Goal: Task Accomplishment & Management: Manage account settings

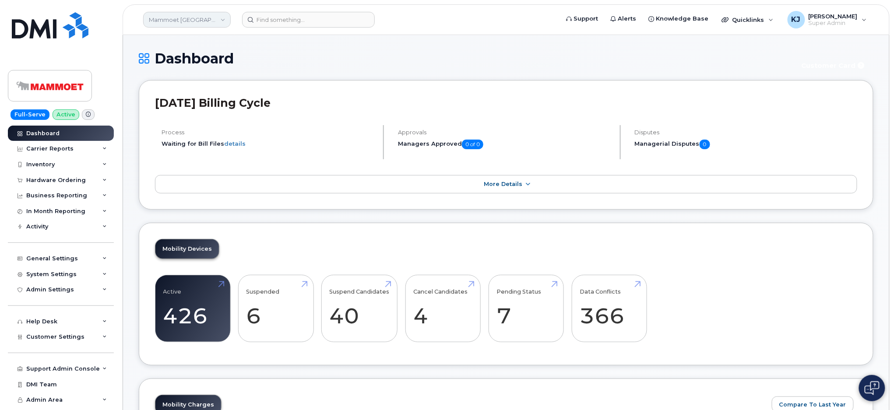
click at [176, 18] on link "Mammoet [GEOGRAPHIC_DATA]" at bounding box center [187, 20] width 88 height 16
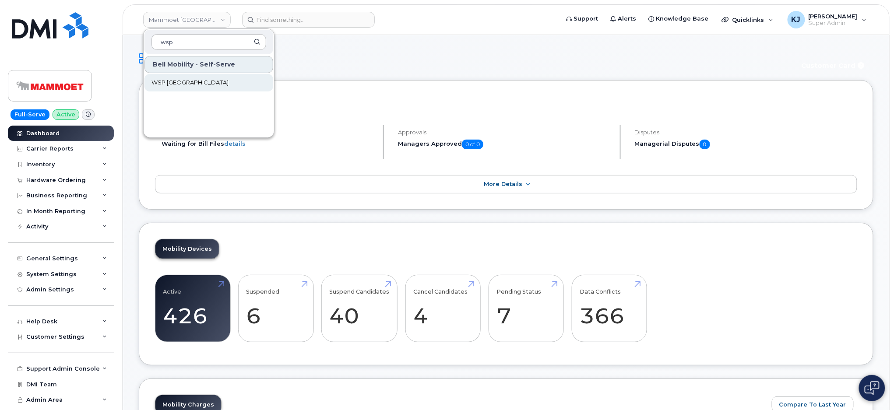
type input "wsp"
click at [167, 78] on span "WSP [GEOGRAPHIC_DATA]" at bounding box center [189, 82] width 77 height 9
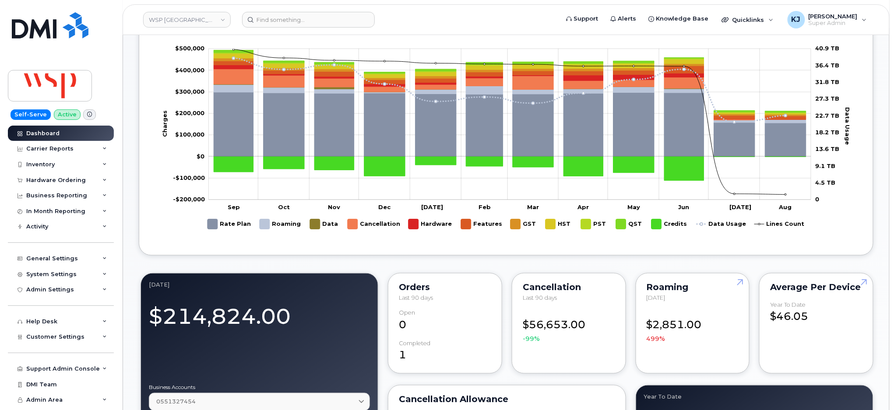
scroll to position [408, 0]
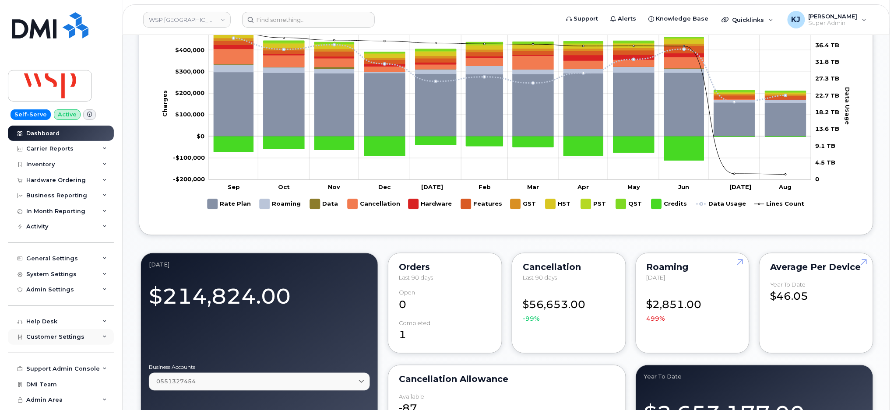
click at [70, 336] on span "Customer Settings" at bounding box center [55, 337] width 58 height 7
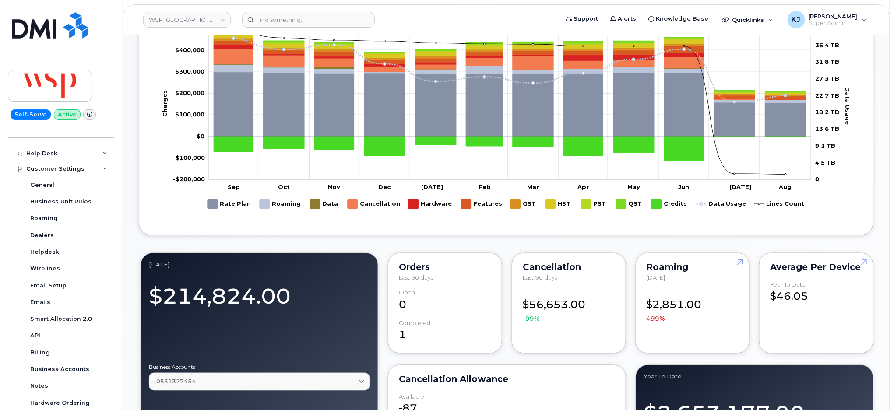
scroll to position [265, 0]
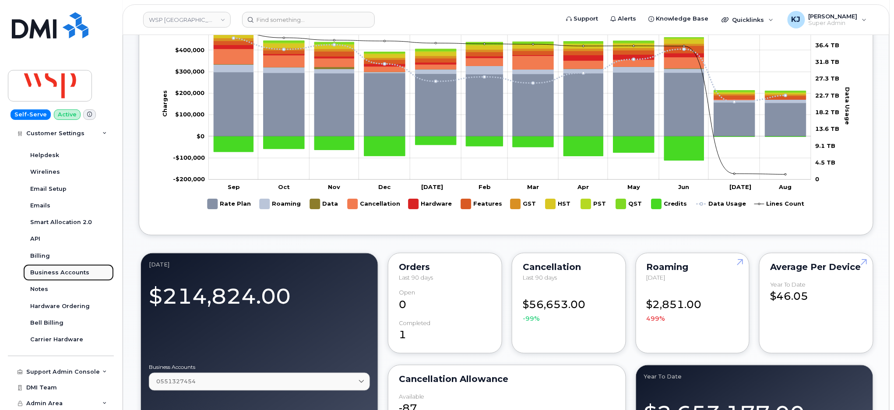
click at [69, 270] on div "Business Accounts" at bounding box center [59, 273] width 59 height 8
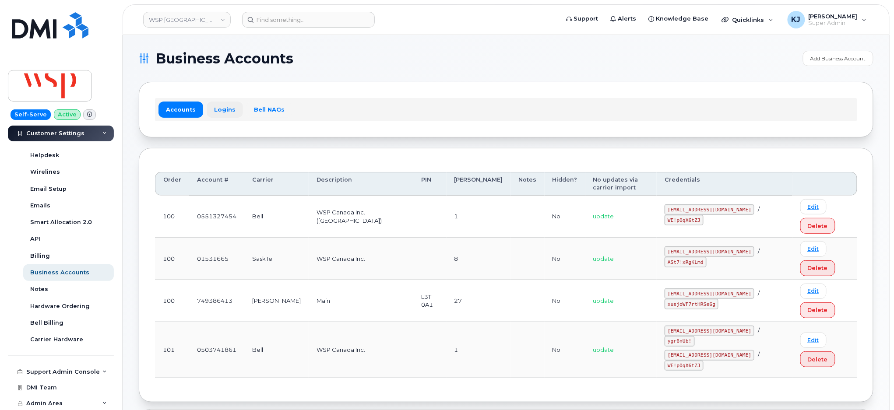
click at [227, 114] on link "Logins" at bounding box center [225, 110] width 36 height 16
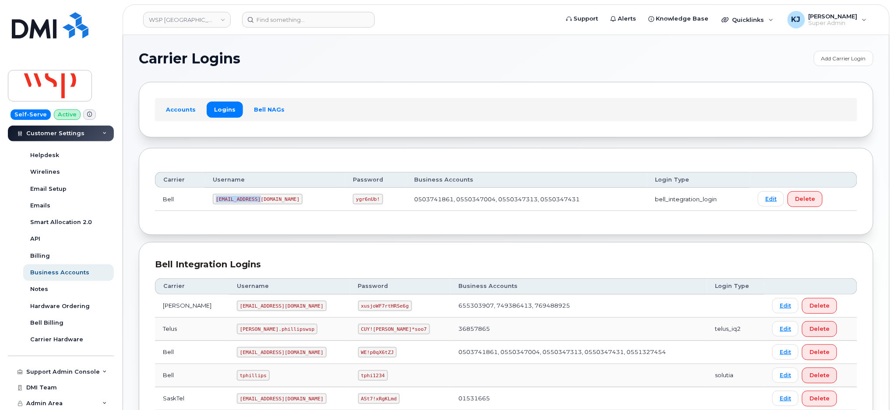
drag, startPoint x: 217, startPoint y: 199, endPoint x: 260, endPoint y: 194, distance: 43.5
click at [260, 194] on code "wsp2@myserve.ca" at bounding box center [258, 199] width 90 height 11
copy code "wsp2@myserve.ca"
drag, startPoint x: 306, startPoint y: 198, endPoint x: 332, endPoint y: 200, distance: 26.4
click at [353, 200] on code "ygr6nUb!" at bounding box center [368, 199] width 30 height 11
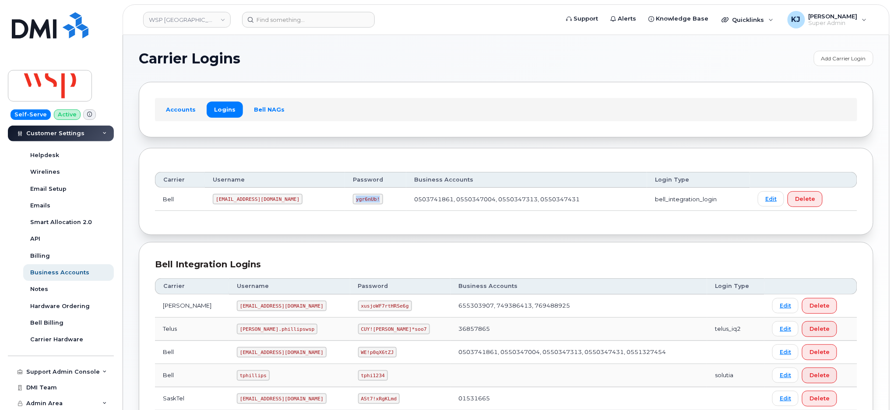
copy code "ygr6nUb!"
click at [198, 15] on link "WSP [GEOGRAPHIC_DATA]" at bounding box center [187, 20] width 88 height 16
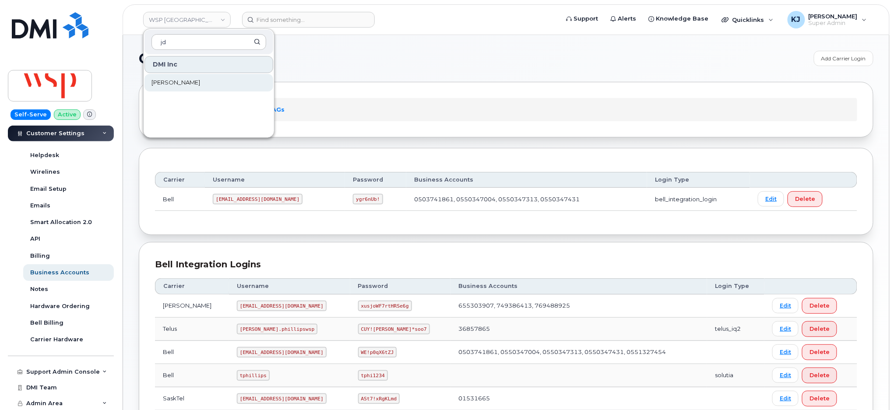
type input "jd"
click at [214, 89] on link "[PERSON_NAME]" at bounding box center [208, 83] width 129 height 18
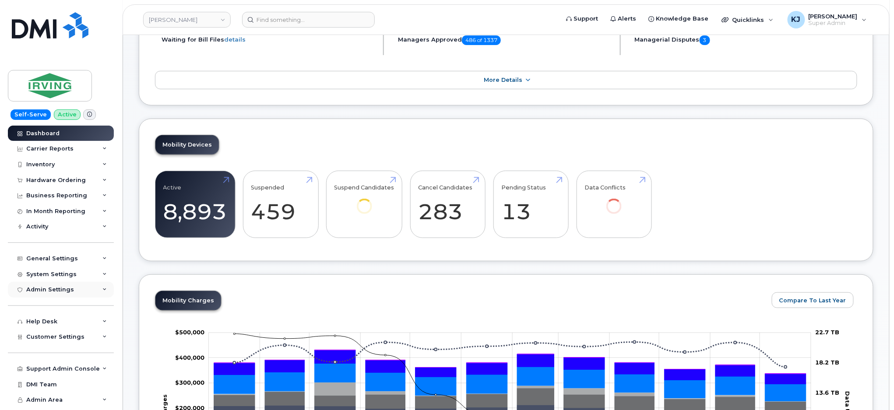
scroll to position [116, 0]
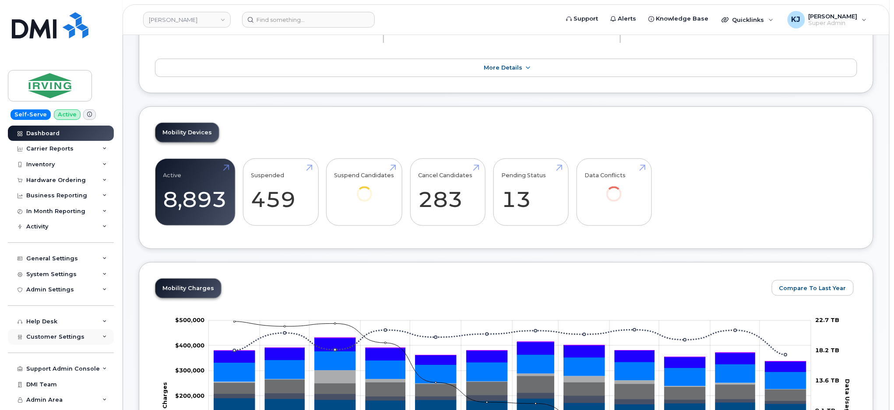
click at [62, 336] on span "Customer Settings" at bounding box center [55, 337] width 58 height 7
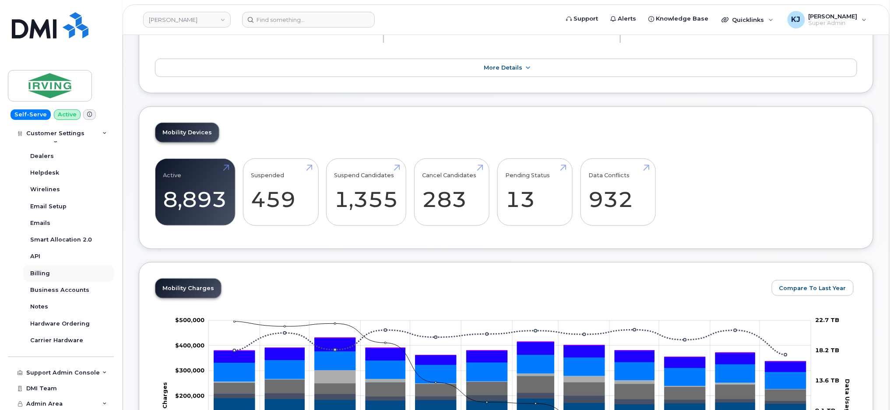
scroll to position [248, 0]
click at [72, 295] on link "Business Accounts" at bounding box center [68, 289] width 91 height 17
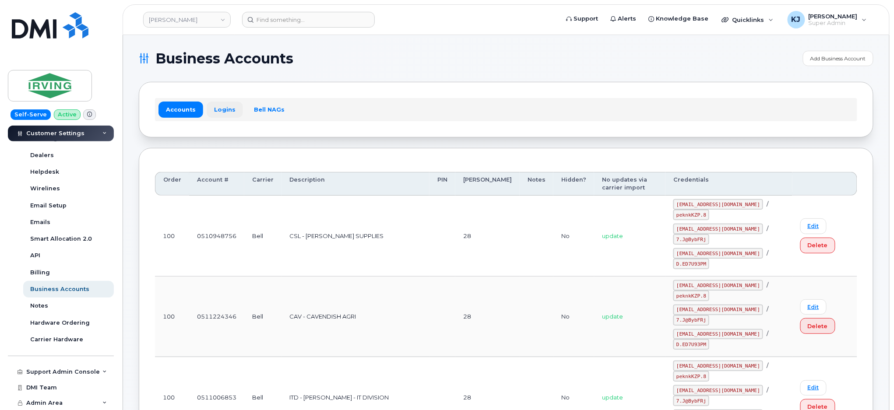
click at [225, 109] on link "Logins" at bounding box center [225, 110] width 36 height 16
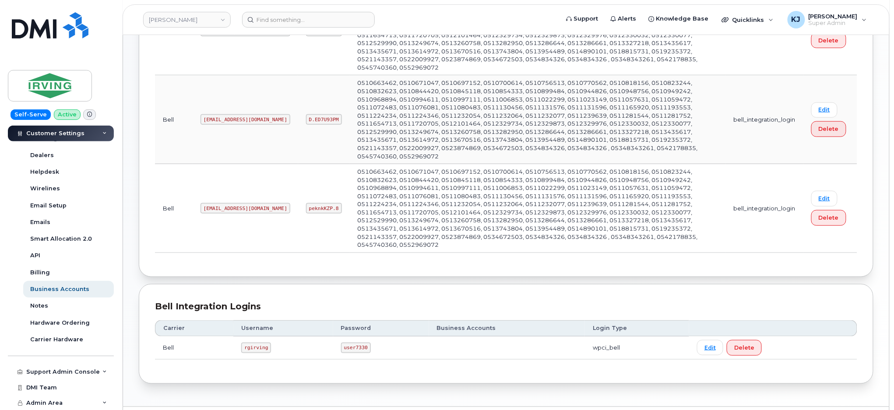
scroll to position [26, 0]
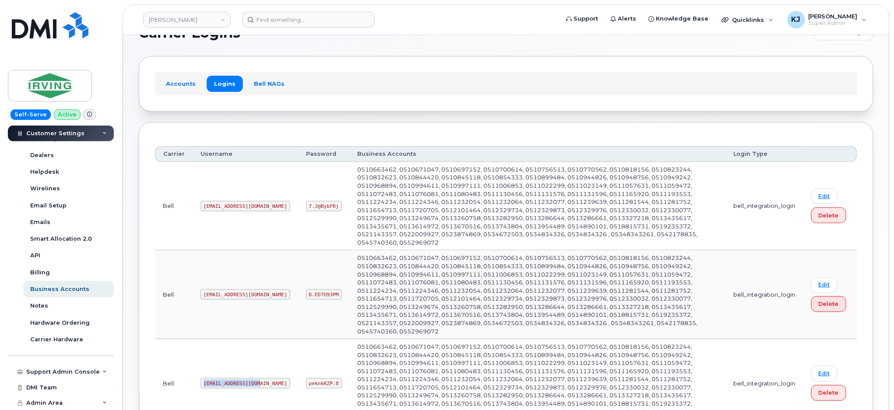
drag, startPoint x: 202, startPoint y: 362, endPoint x: 254, endPoint y: 367, distance: 52.8
click at [254, 378] on code "irvingsm@myserve.ca" at bounding box center [245, 383] width 90 height 11
copy code "irvingsm@myserve.ca"
drag, startPoint x: 277, startPoint y: 361, endPoint x: 306, endPoint y: 361, distance: 28.9
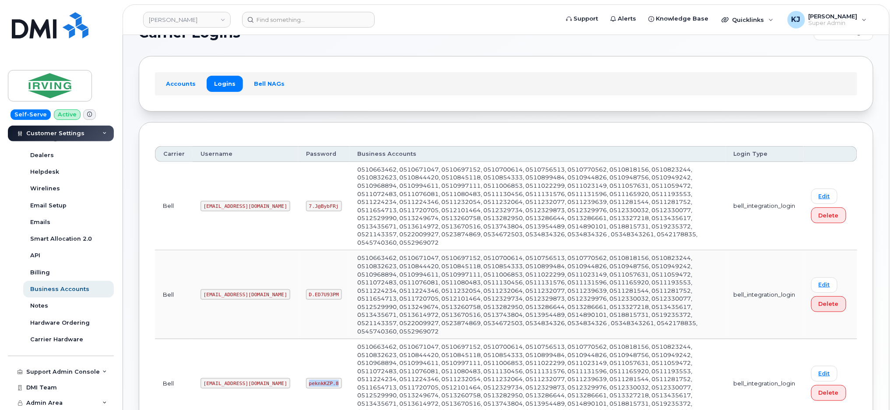
click at [306, 378] on code "peknkKZP.8" at bounding box center [324, 383] width 36 height 11
copy code "peknkKZP.8"
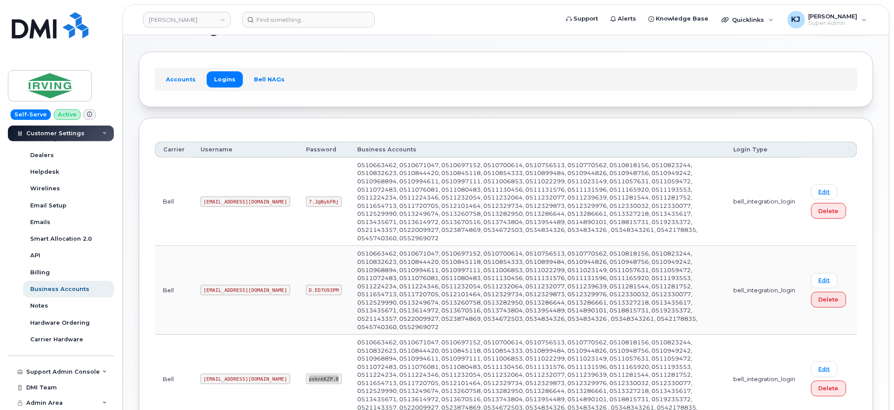
scroll to position [0, 0]
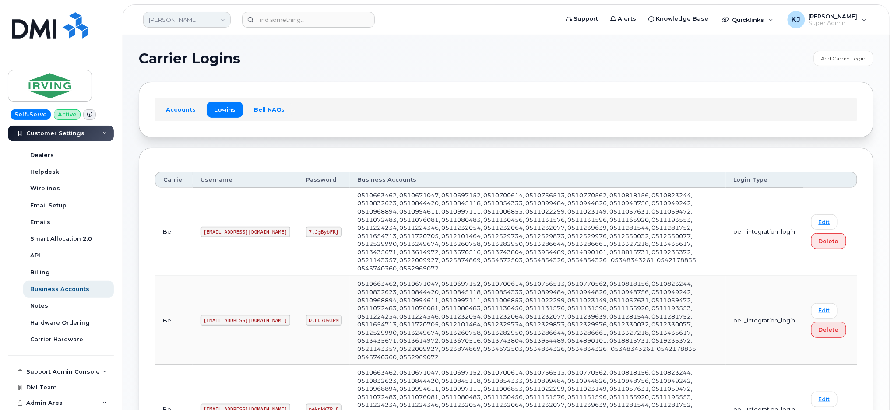
click at [162, 18] on link "JD Irving" at bounding box center [187, 20] width 88 height 16
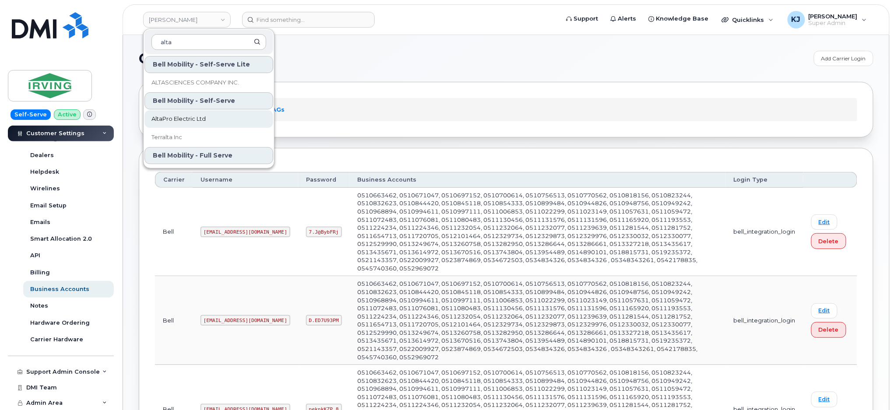
type input "alta"
click at [211, 116] on link "AltaPro Electric Ltd" at bounding box center [208, 119] width 129 height 18
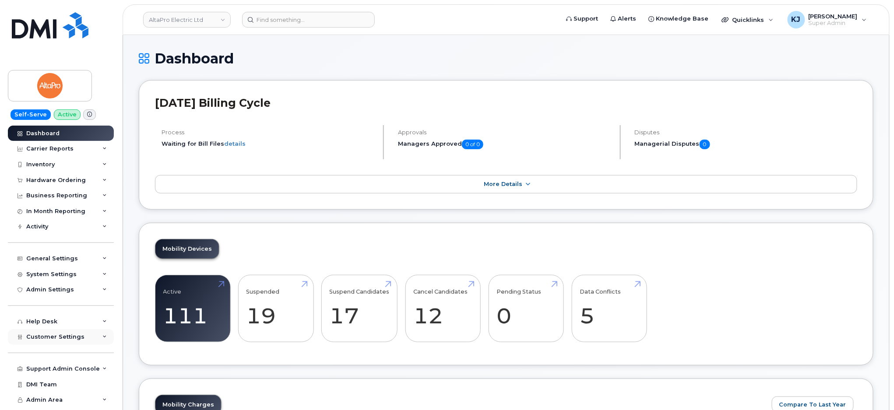
click at [70, 341] on div "Customer Settings" at bounding box center [61, 337] width 106 height 16
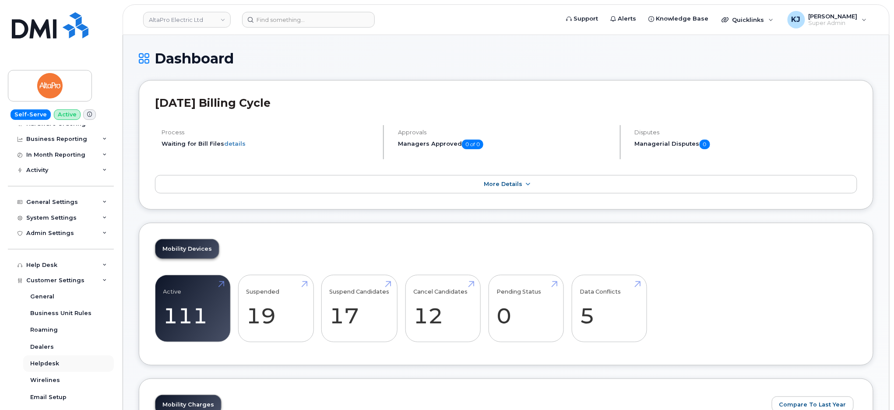
scroll to position [175, 0]
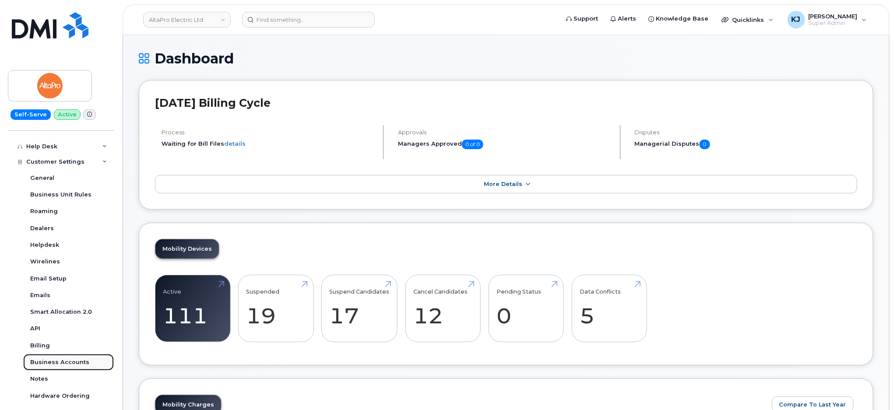
click at [62, 358] on link "Business Accounts" at bounding box center [68, 362] width 91 height 17
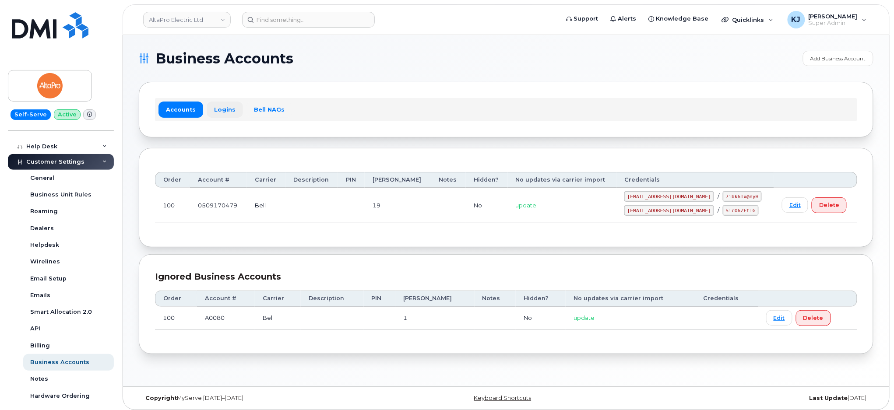
click at [227, 109] on link "Logins" at bounding box center [225, 110] width 36 height 16
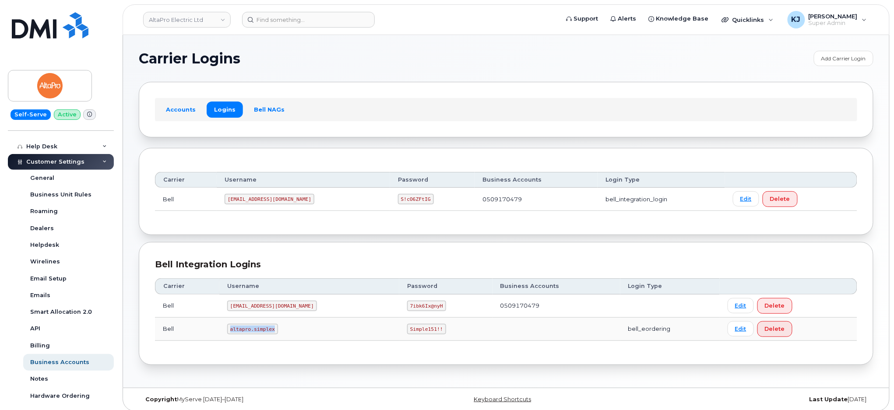
drag, startPoint x: 234, startPoint y: 329, endPoint x: 284, endPoint y: 334, distance: 50.1
click at [284, 334] on td "altapro.simplex" at bounding box center [309, 329] width 180 height 23
copy code "altapro.simplex"
drag, startPoint x: 232, startPoint y: 197, endPoint x: 291, endPoint y: 202, distance: 59.3
click at [291, 202] on td "1AltaPr@myserve.ca" at bounding box center [303, 199] width 173 height 23
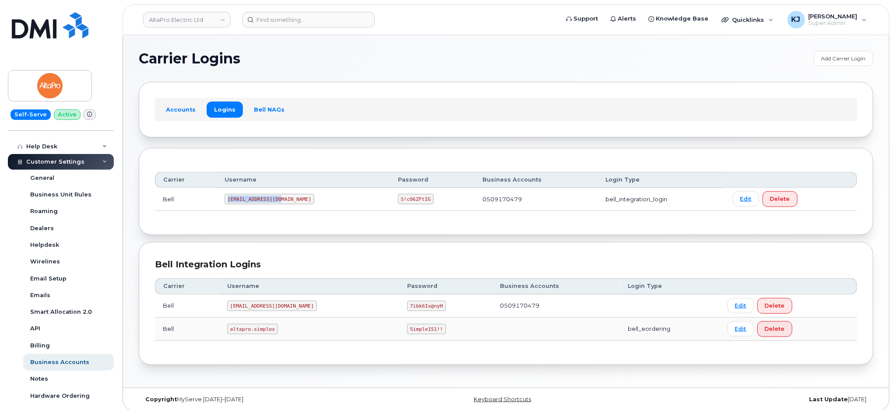
copy code "1AltaPr@myserve.ca"
drag, startPoint x: 361, startPoint y: 200, endPoint x: 396, endPoint y: 204, distance: 34.8
click at [396, 204] on td "S!cO6ZFtIG" at bounding box center [432, 199] width 84 height 23
copy code "S!cO6ZFtIG"
click at [201, 16] on link "AltaPro Electric Ltd" at bounding box center [187, 20] width 88 height 16
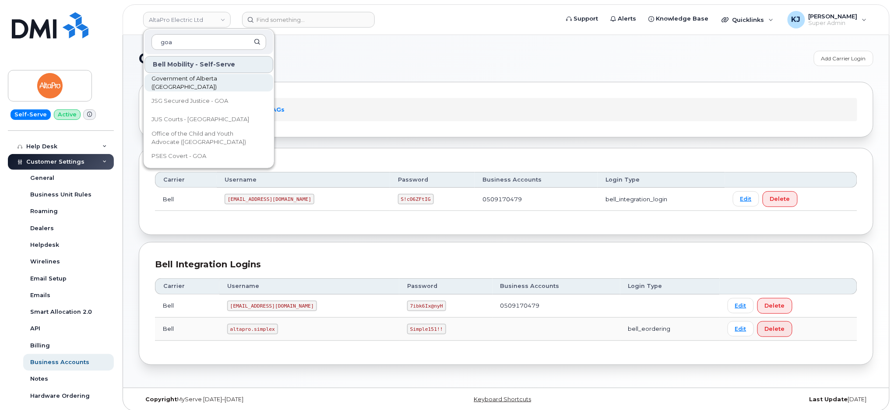
type input "goa"
click at [209, 86] on span "Government of Alberta ([GEOGRAPHIC_DATA])" at bounding box center [201, 82] width 101 height 17
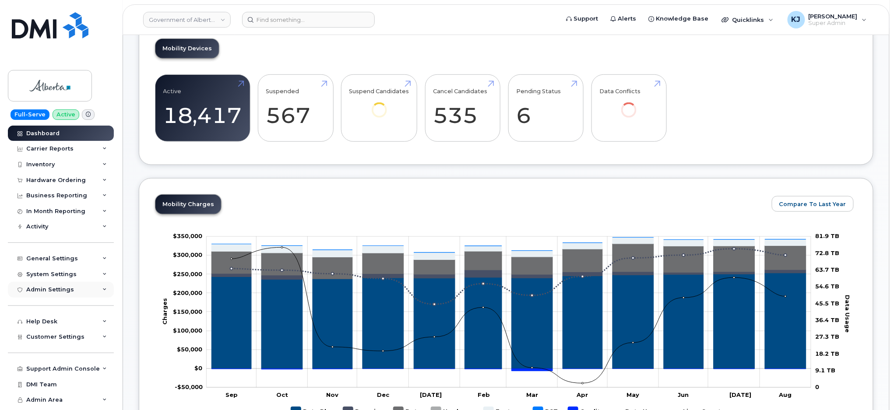
scroll to position [408, 0]
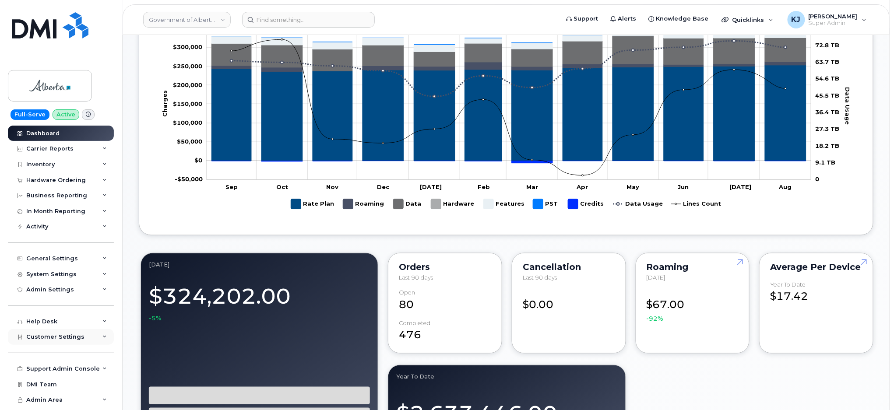
click at [72, 330] on div "Customer Settings" at bounding box center [61, 337] width 106 height 16
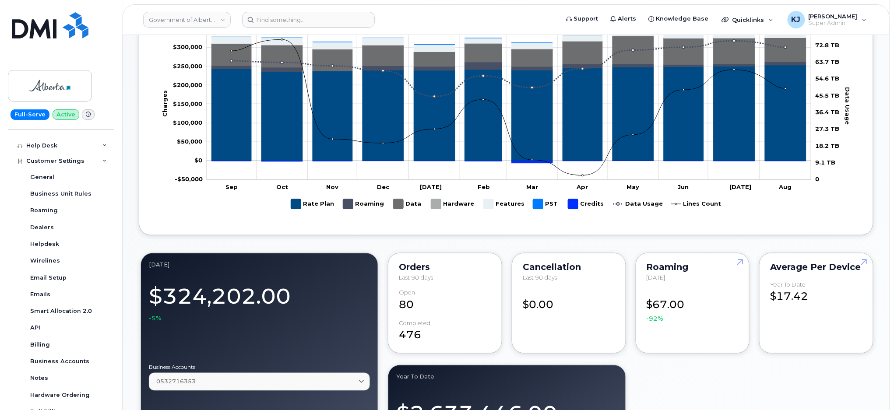
scroll to position [265, 0]
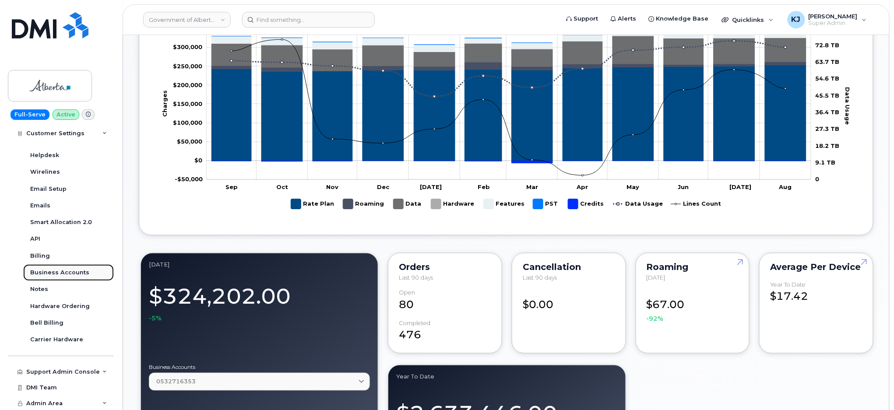
click at [68, 267] on link "Business Accounts" at bounding box center [68, 272] width 91 height 17
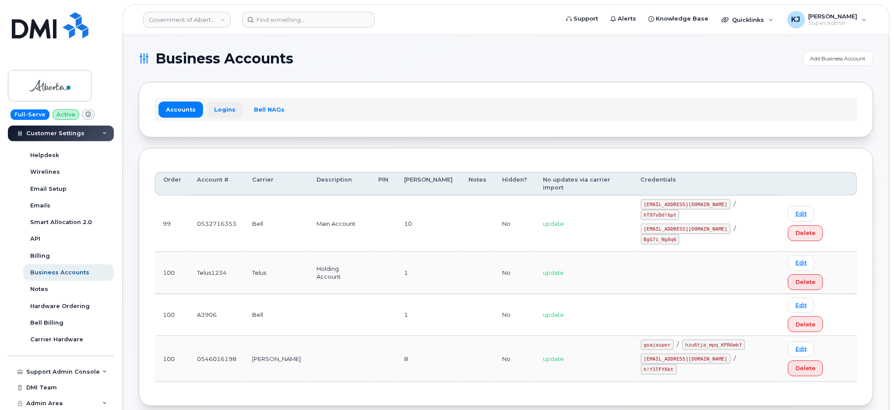
click at [210, 107] on link "Logins" at bounding box center [225, 110] width 36 height 16
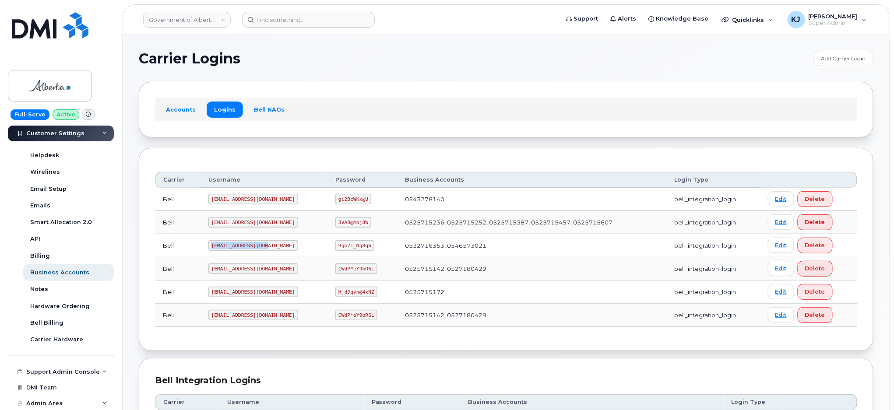
drag, startPoint x: 264, startPoint y: 246, endPoint x: 199, endPoint y: 242, distance: 64.8
click at [199, 242] on tr "Bell goa482E2@myserve.ca BgG7i_Ng8q6 0532716353, 0546573021 bell_integration_lo…" at bounding box center [506, 245] width 702 height 23
copy tr "goa482E2@myserve.ca"
drag, startPoint x: 314, startPoint y: 247, endPoint x: 362, endPoint y: 251, distance: 48.7
click at [362, 251] on td "BgG7i_Ng8q6" at bounding box center [362, 245] width 70 height 23
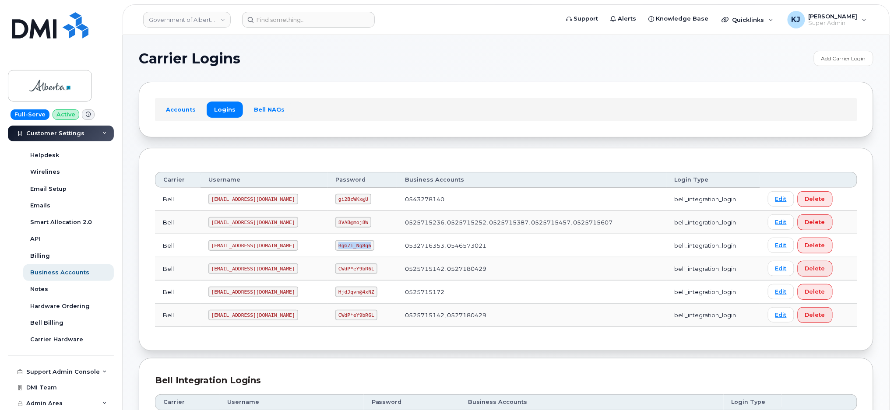
copy code "BgG7i_Ng8q6"
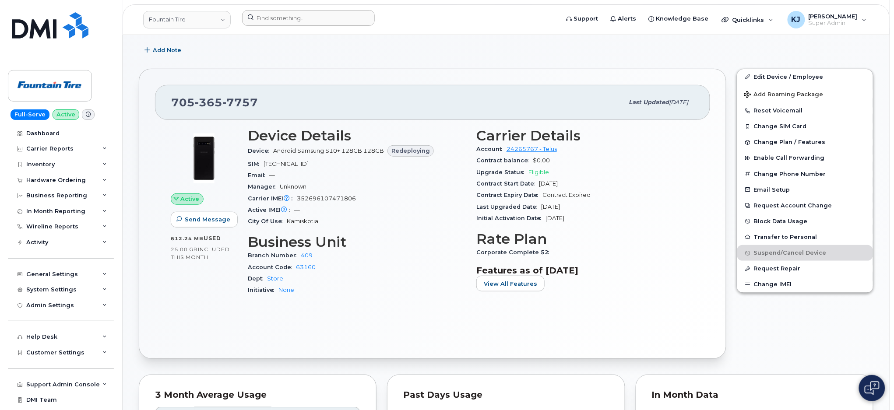
scroll to position [158, 0]
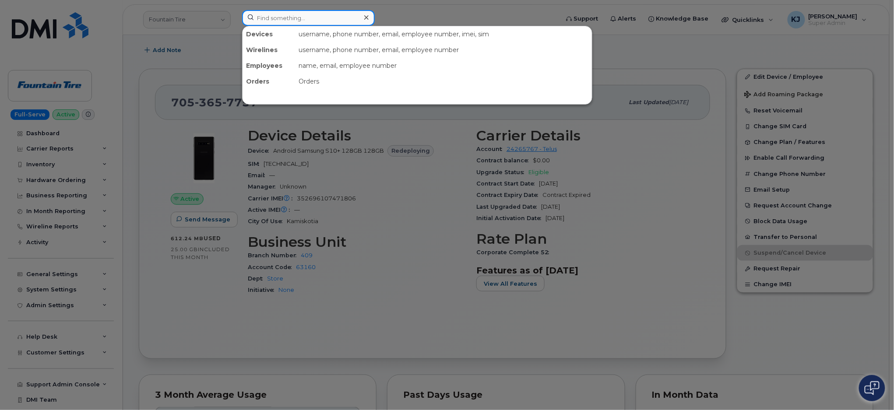
click at [280, 19] on input at bounding box center [308, 18] width 133 height 16
paste input "7802649761"
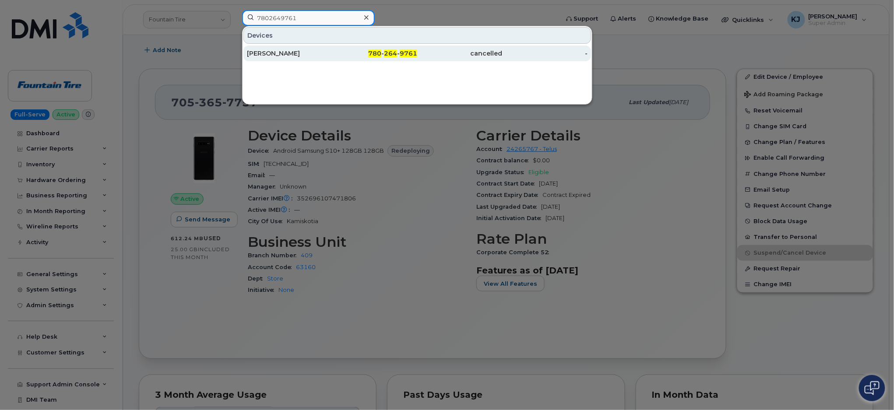
type input "7802649761"
click at [337, 53] on div "780 - 264 - 9761" at bounding box center [374, 53] width 85 height 9
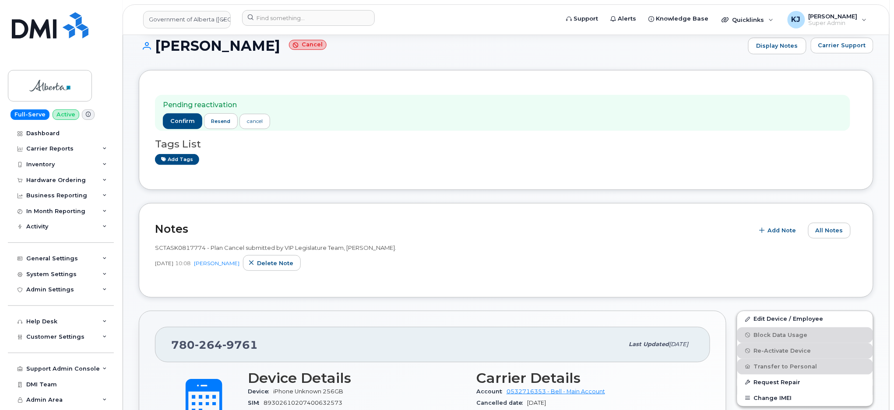
scroll to position [58, 0]
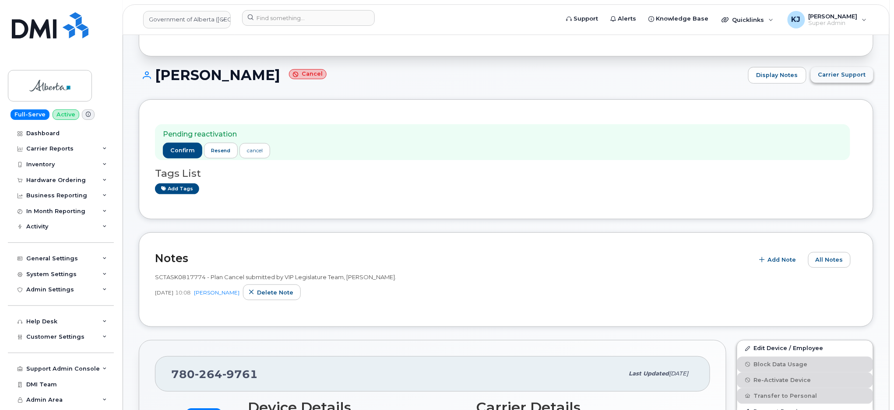
click at [861, 81] on button "Carrier Support" at bounding box center [842, 75] width 63 height 16
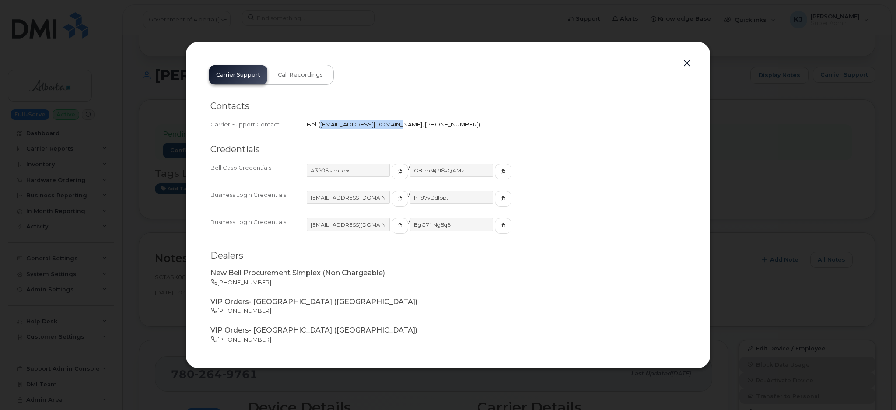
drag, startPoint x: 320, startPoint y: 123, endPoint x: 392, endPoint y: 124, distance: 72.2
click at [392, 124] on span "[EMAIL_ADDRESS][DOMAIN_NAME]" at bounding box center [372, 124] width 105 height 7
copy span "[EMAIL_ADDRESS][DOMAIN_NAME]"
click at [685, 60] on button "button" at bounding box center [687, 63] width 13 height 12
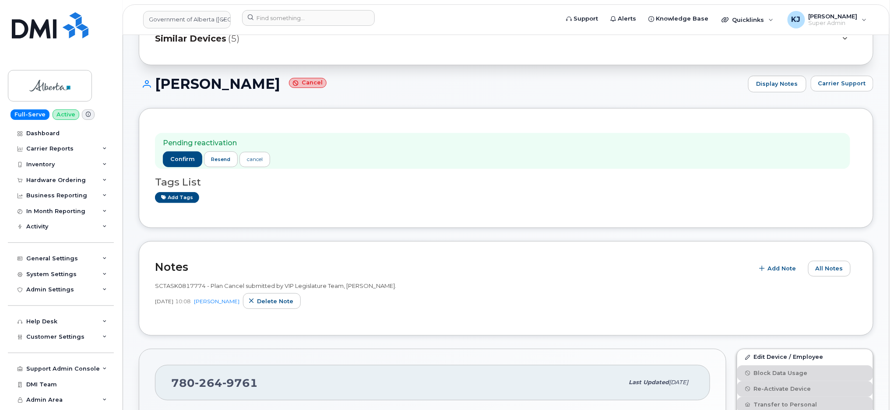
scroll to position [0, 0]
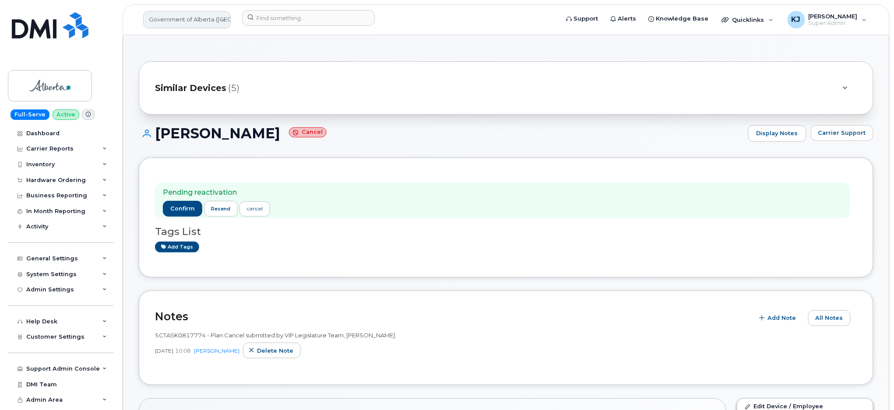
click at [196, 22] on link "Government of Alberta ([GEOGRAPHIC_DATA])" at bounding box center [187, 20] width 88 height 18
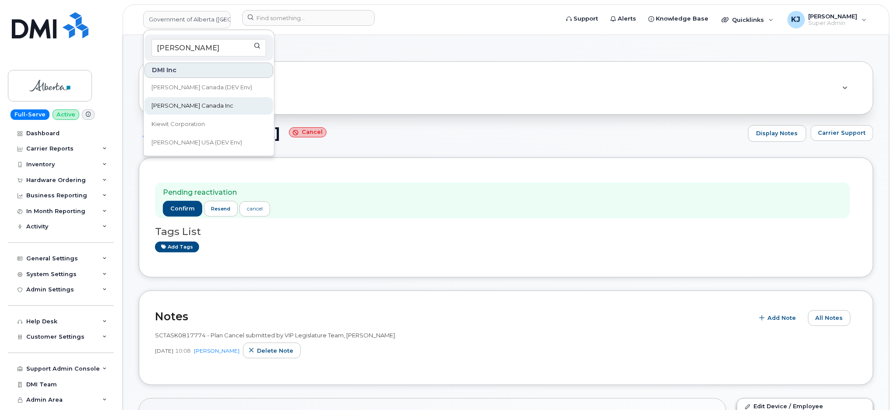
type input "[PERSON_NAME]"
click at [193, 107] on span "[PERSON_NAME] Canada Inc" at bounding box center [192, 106] width 82 height 9
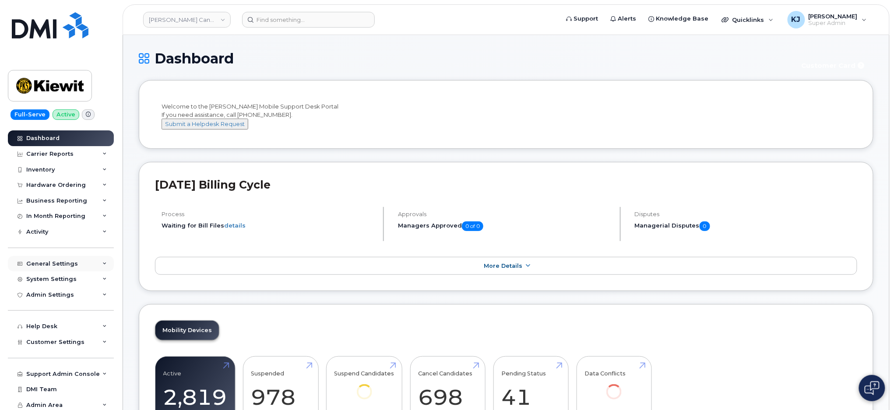
scroll to position [12, 0]
click at [70, 342] on span "Customer Settings" at bounding box center [55, 340] width 58 height 7
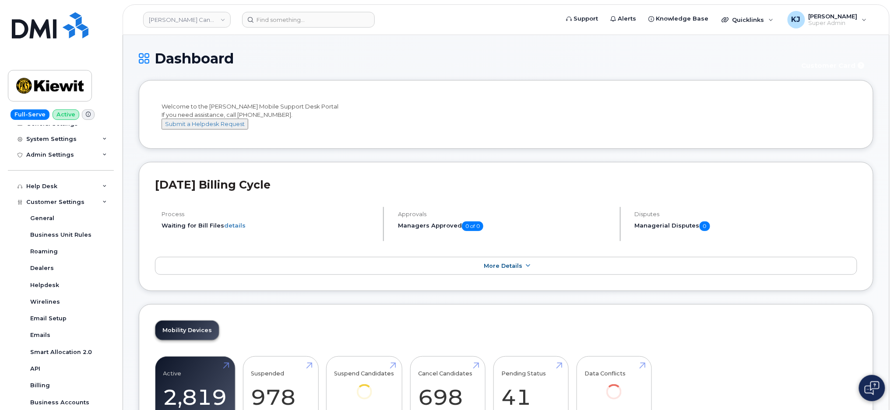
scroll to position [246, 0]
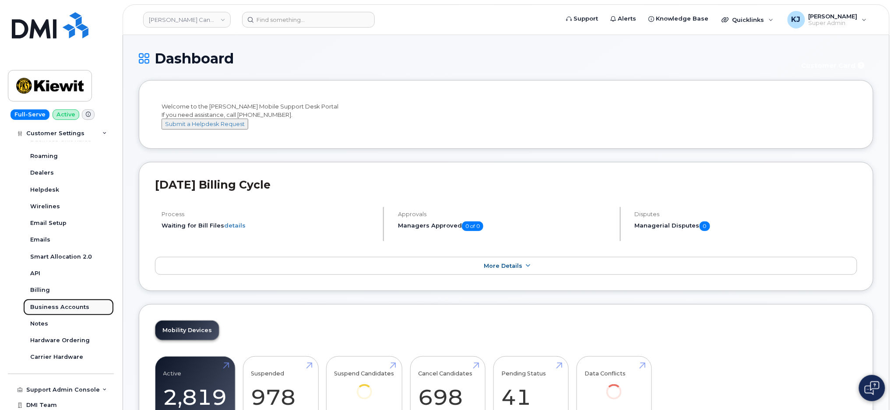
click at [71, 307] on div "Business Accounts" at bounding box center [59, 307] width 59 height 8
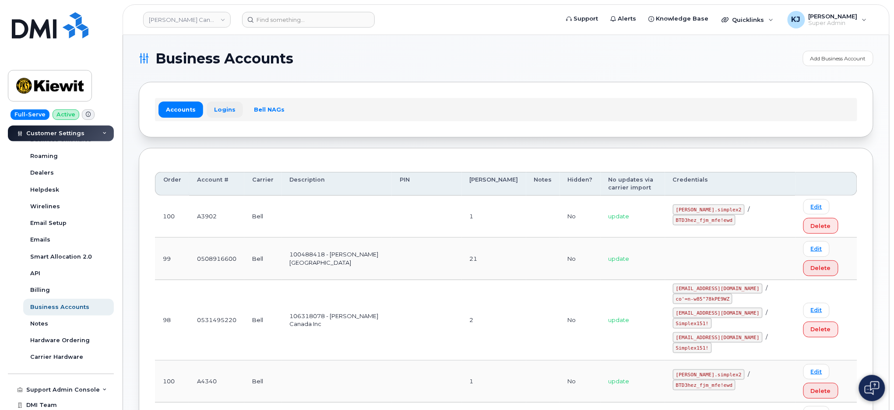
click at [209, 113] on link "Logins" at bounding box center [225, 110] width 36 height 16
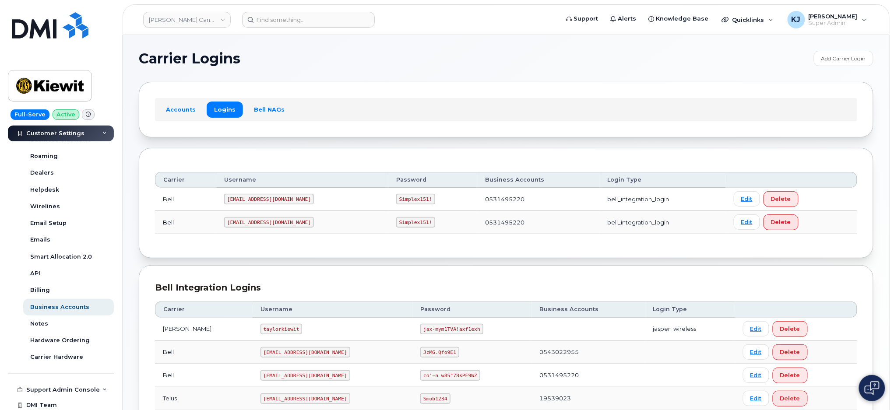
scroll to position [99, 0]
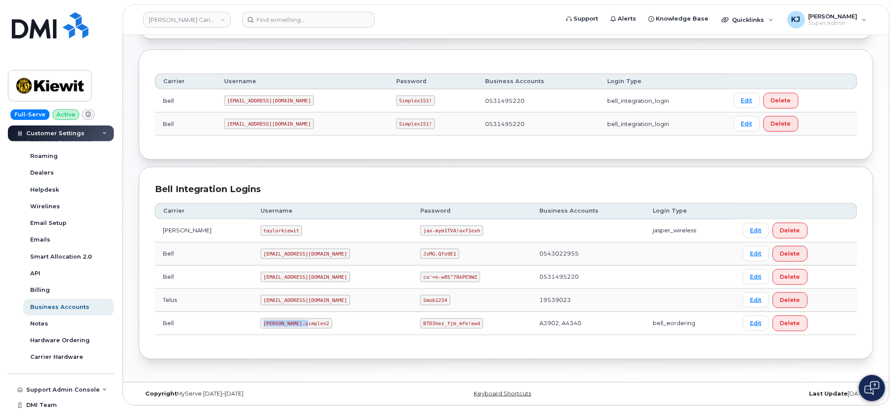
drag, startPoint x: 243, startPoint y: 322, endPoint x: 292, endPoint y: 328, distance: 49.4
click at [291, 328] on td "kiewit.simplex2" at bounding box center [333, 323] width 160 height 23
copy code "kiewit.simplex2"
drag, startPoint x: 388, startPoint y: 323, endPoint x: 436, endPoint y: 333, distance: 49.5
click at [436, 333] on td "BTD3hez_fjm_mfe!ewd" at bounding box center [471, 323] width 119 height 23
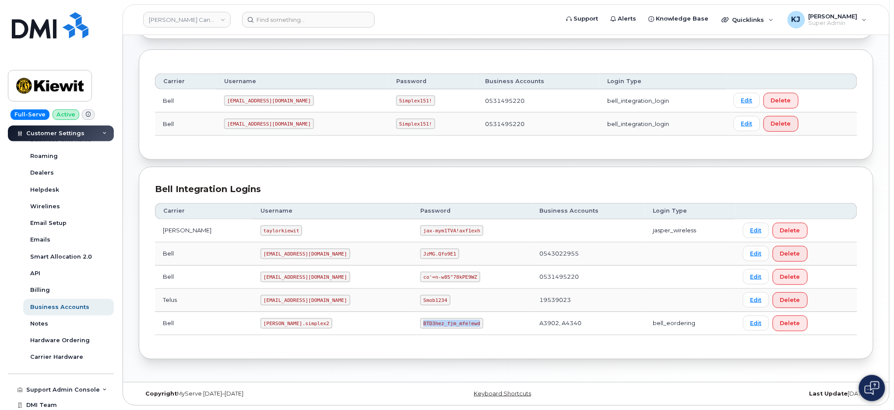
copy code "BTD3hez_fjm_mfe!ewd"
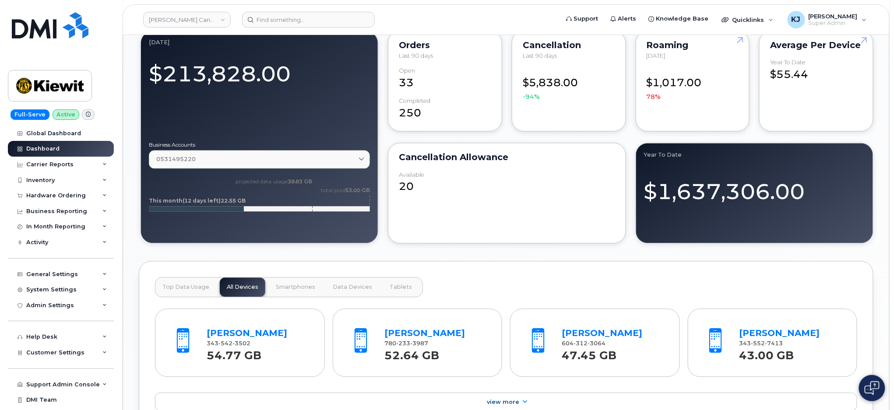
scroll to position [817, 0]
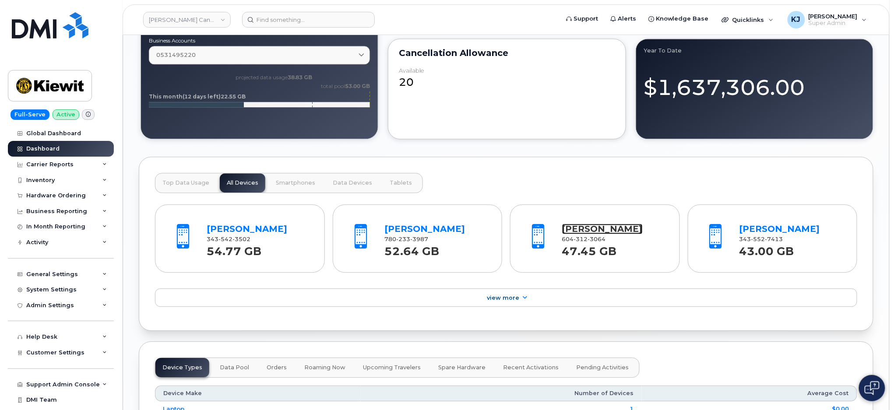
click at [579, 234] on link "[PERSON_NAME]" at bounding box center [602, 229] width 81 height 11
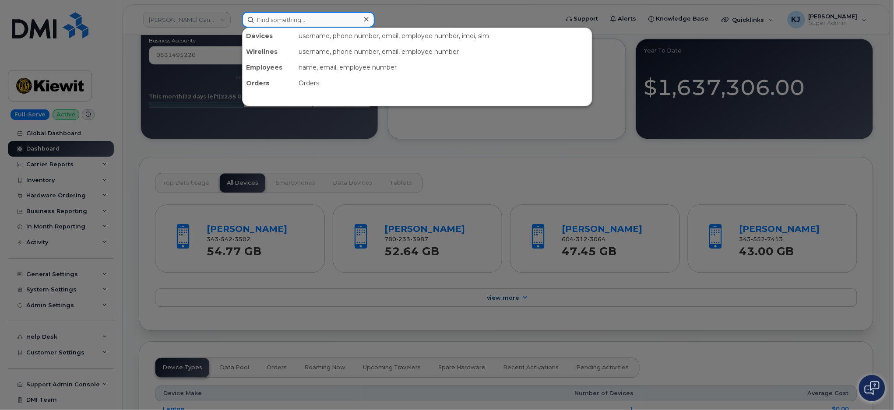
click at [289, 23] on input at bounding box center [308, 20] width 133 height 16
paste input "298822"
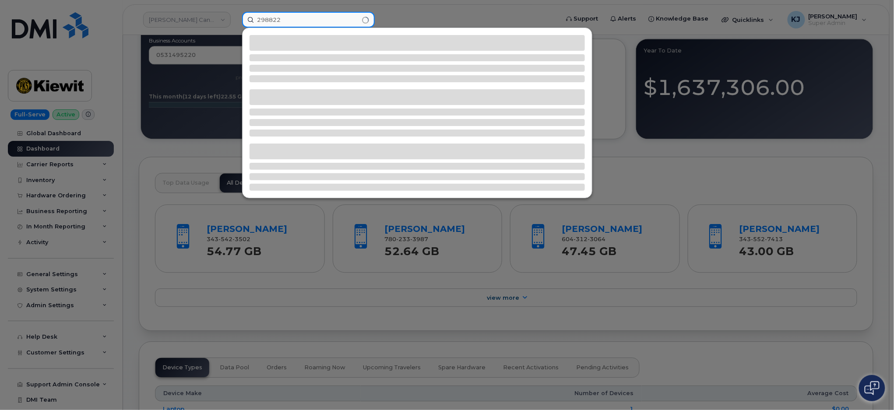
type input "298822"
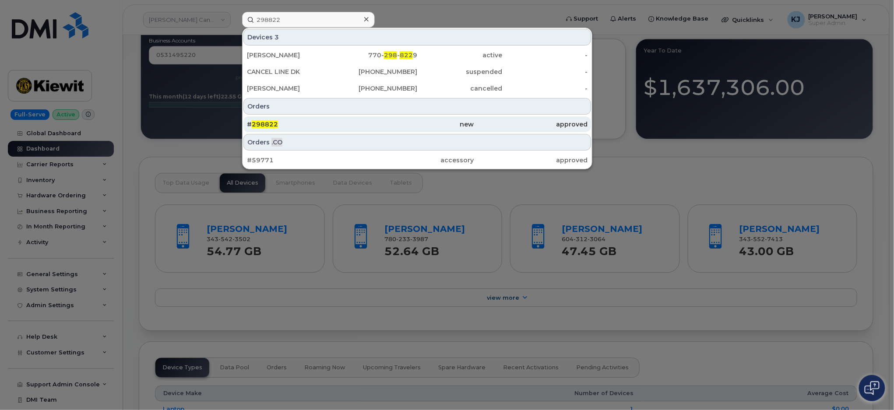
click at [306, 128] on div "# 298822" at bounding box center [303, 124] width 113 height 9
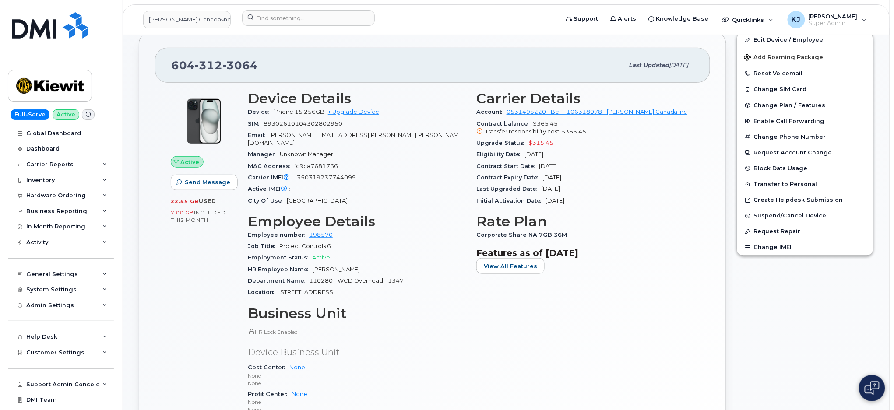
scroll to position [58, 0]
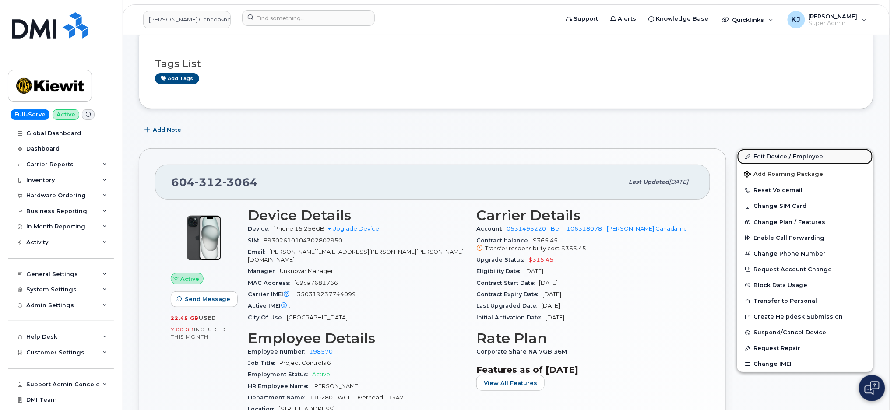
click at [767, 151] on link "Edit Device / Employee" at bounding box center [805, 157] width 136 height 16
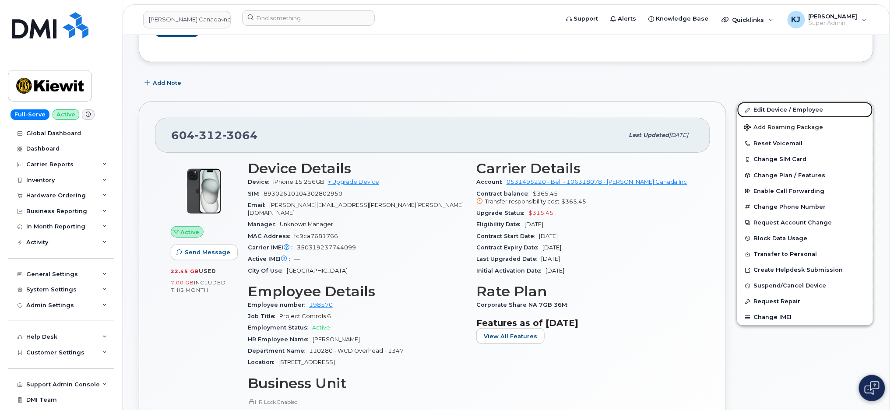
scroll to position [175, 0]
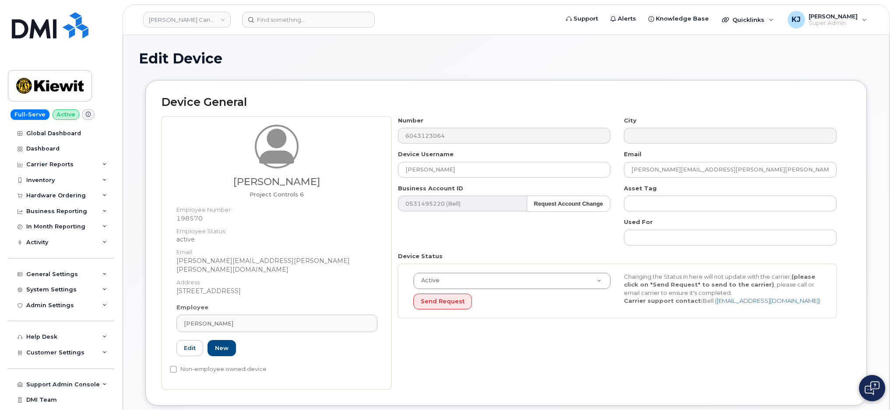
select select "14059"
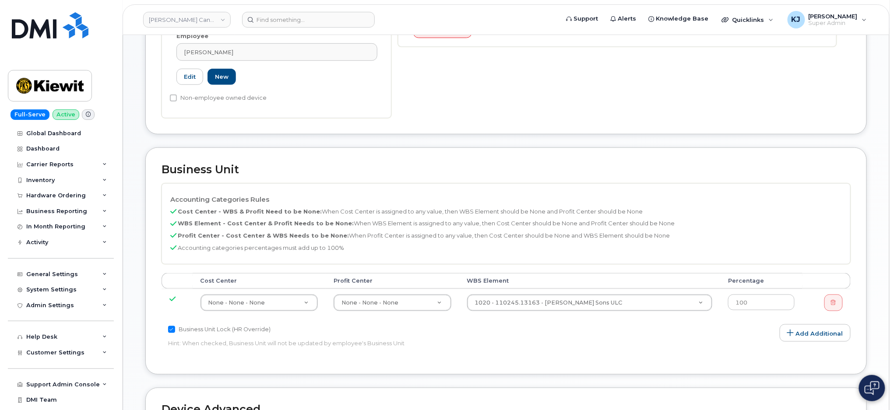
scroll to position [291, 0]
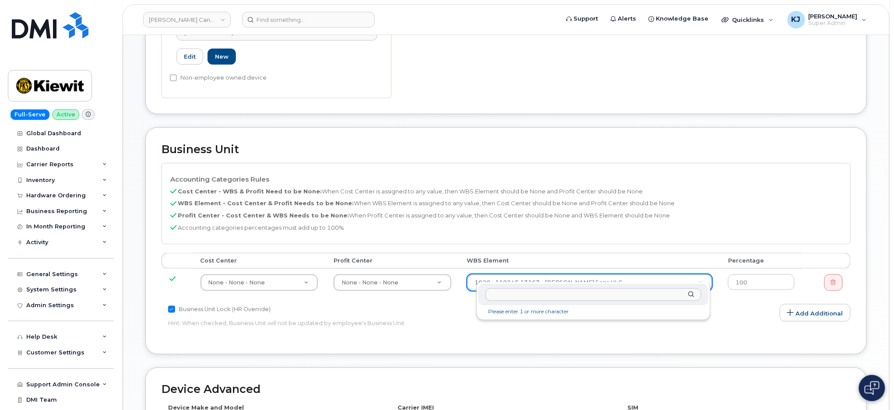
type input "104678.1184"
drag, startPoint x: 537, startPoint y: 292, endPoint x: 356, endPoint y: 279, distance: 181.7
click at [356, 280] on body "[PERSON_NAME] Canada Inc Support Alerts Knowledge Base Quicklinks Suspend / Can…" at bounding box center [447, 169] width 894 height 920
click at [628, 294] on input "text" at bounding box center [593, 294] width 216 height 13
paste input "104678.1184"
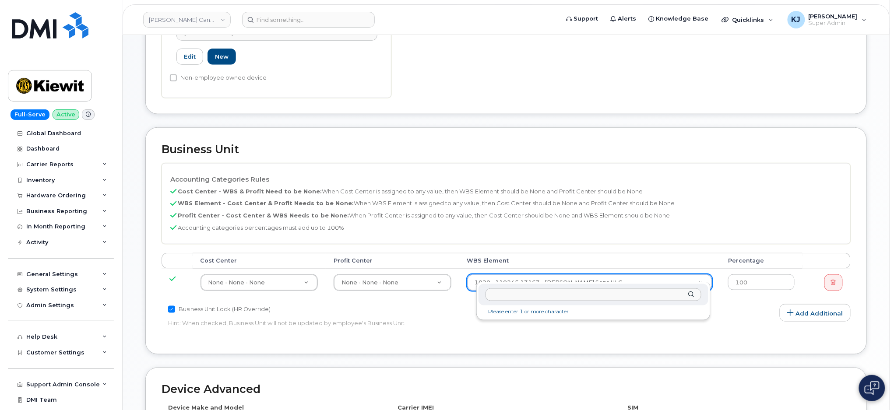
type input "104678.1184"
drag, startPoint x: 584, startPoint y: 295, endPoint x: 242, endPoint y: 290, distance: 342.3
click at [242, 290] on body "Kiewit Canada Inc Support Alerts Knowledge Base Quicklinks Suspend / Cancel Dev…" at bounding box center [447, 169] width 894 height 920
